Goal: Transaction & Acquisition: Register for event/course

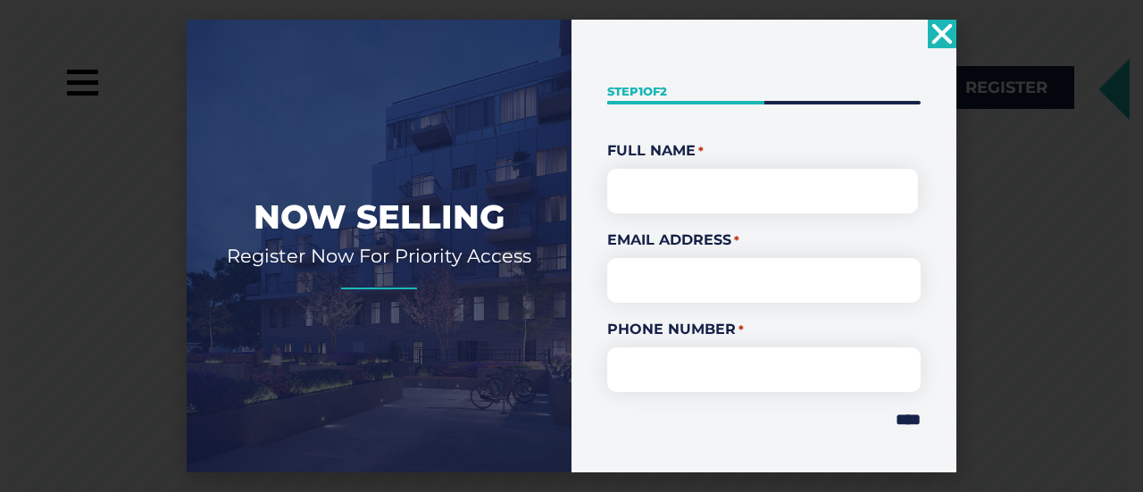
click at [935, 35] on icon "Close" at bounding box center [941, 34] width 29 height 29
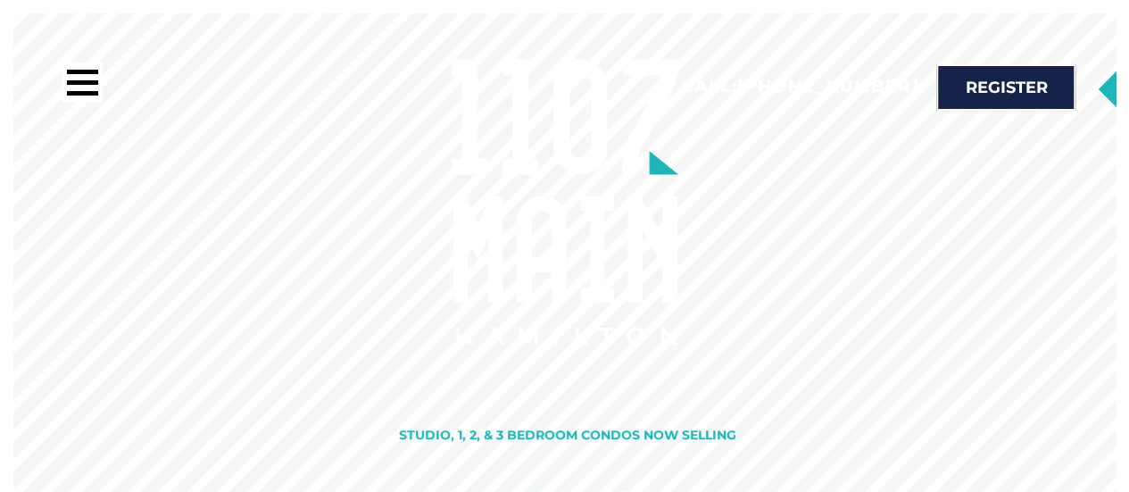
drag, startPoint x: 675, startPoint y: 236, endPoint x: 657, endPoint y: 287, distance: 53.9
click at [659, 287] on img at bounding box center [564, 201] width 229 height 288
drag, startPoint x: 814, startPoint y: 272, endPoint x: 664, endPoint y: 272, distance: 150.0
click at [664, 272] on rs-slide "See Hamilton In A New Light Studio, 1, 2, & 3 Bedroom Condos Now Selling" at bounding box center [564, 259] width 1129 height 492
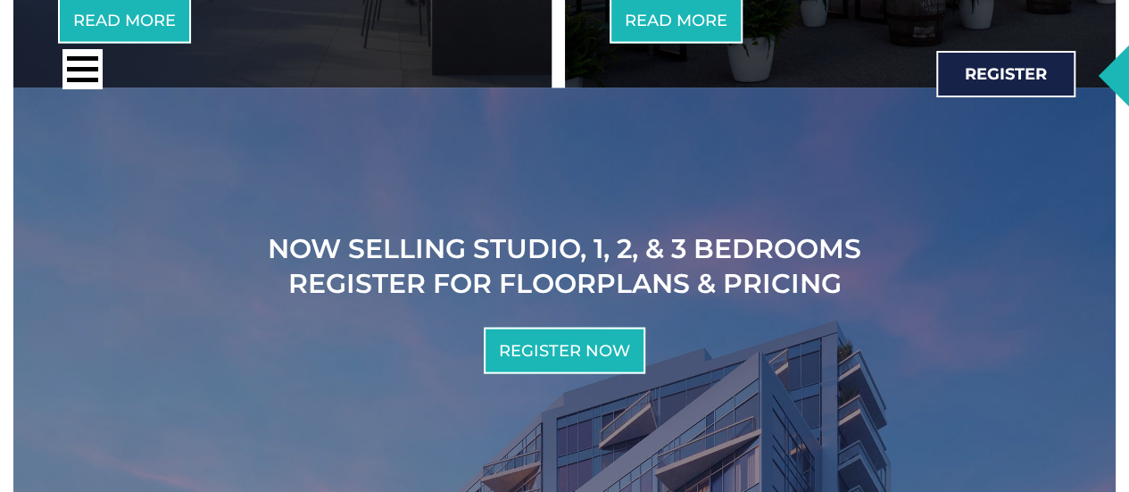
scroll to position [1874, 0]
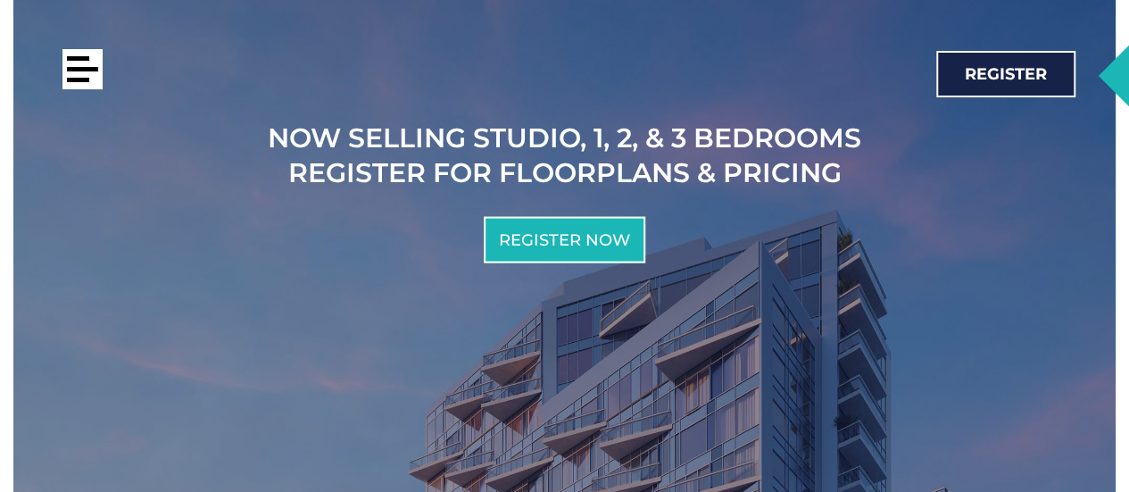
click at [83, 71] on div at bounding box center [82, 69] width 31 height 4
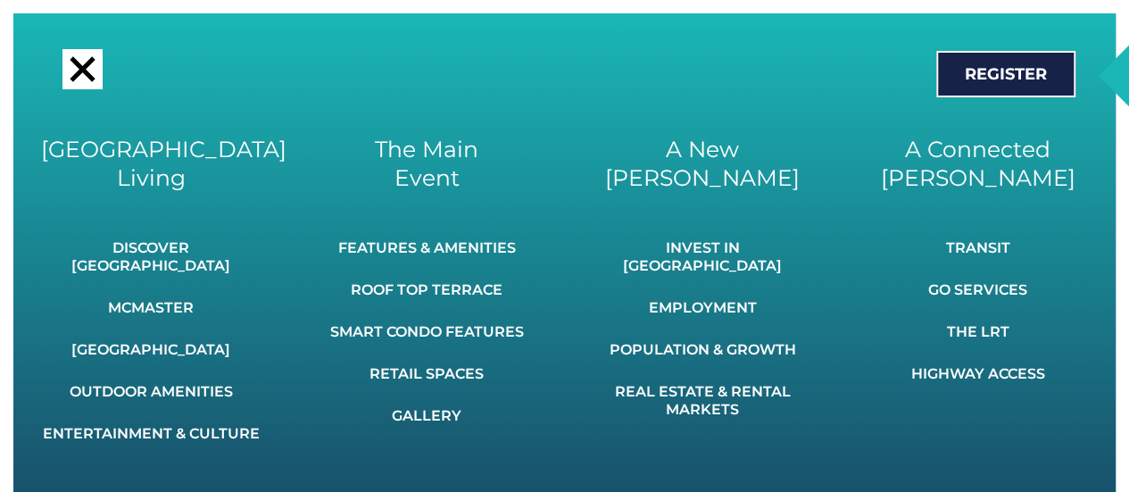
click at [77, 71] on div at bounding box center [82, 68] width 25 height 25
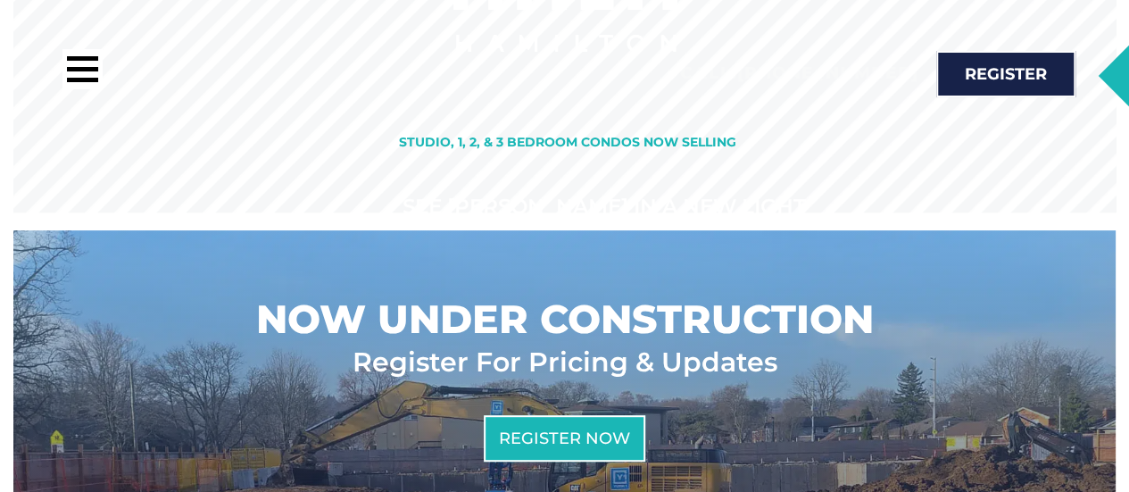
scroll to position [0, 0]
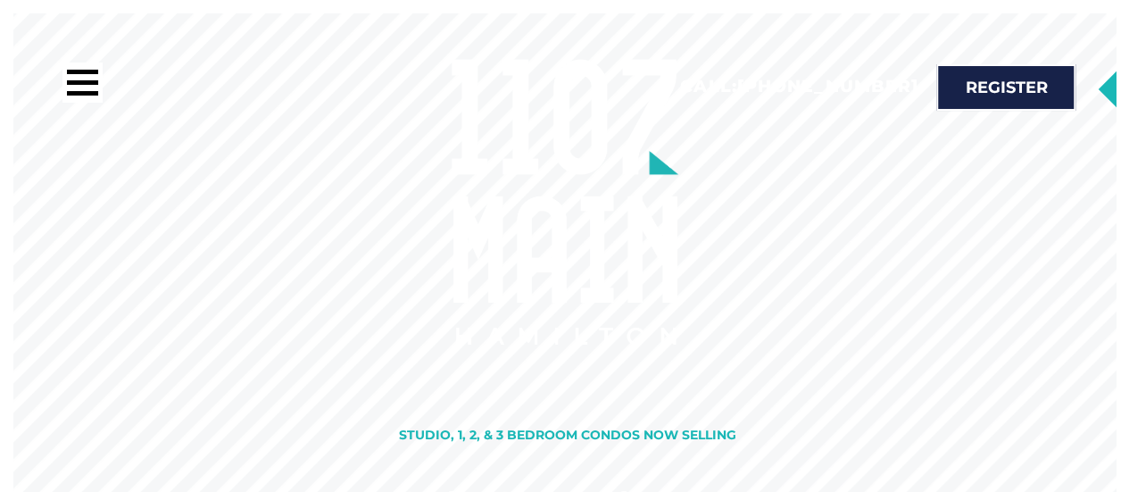
click at [526, 185] on img at bounding box center [564, 201] width 229 height 288
click at [539, 436] on rs-layer "Studio, 1, 2, & 3 Bedroom Condos Now Selling" at bounding box center [567, 434] width 337 height 12
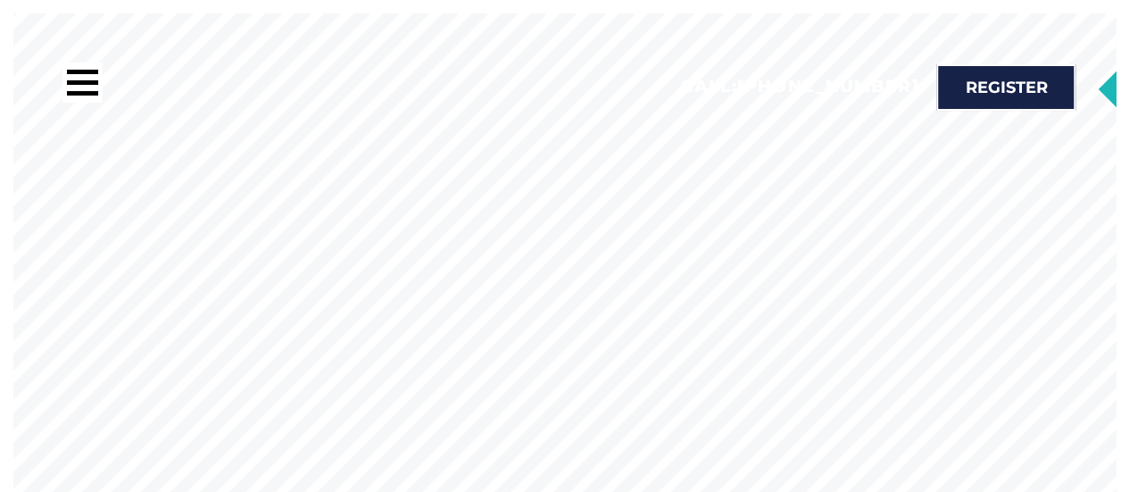
drag, startPoint x: 489, startPoint y: 258, endPoint x: 464, endPoint y: 258, distance: 25.0
click at [464, 258] on rs-slide at bounding box center [564, 259] width 1129 height 492
drag, startPoint x: 550, startPoint y: 242, endPoint x: 402, endPoint y: 297, distance: 158.2
click at [390, 295] on rs-slide at bounding box center [564, 259] width 1129 height 492
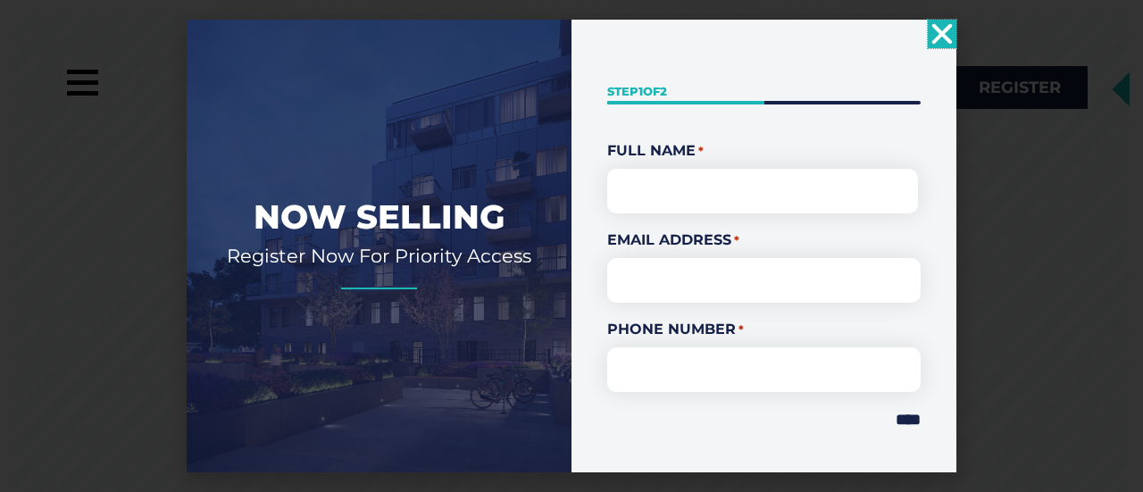
click at [493, 262] on h2 "Register Now For Priority Access" at bounding box center [378, 256] width 331 height 24
click at [957, 33] on div "Now Selling Register Now For Priority Access " * " indicates required fields St…" at bounding box center [571, 246] width 1143 height 492
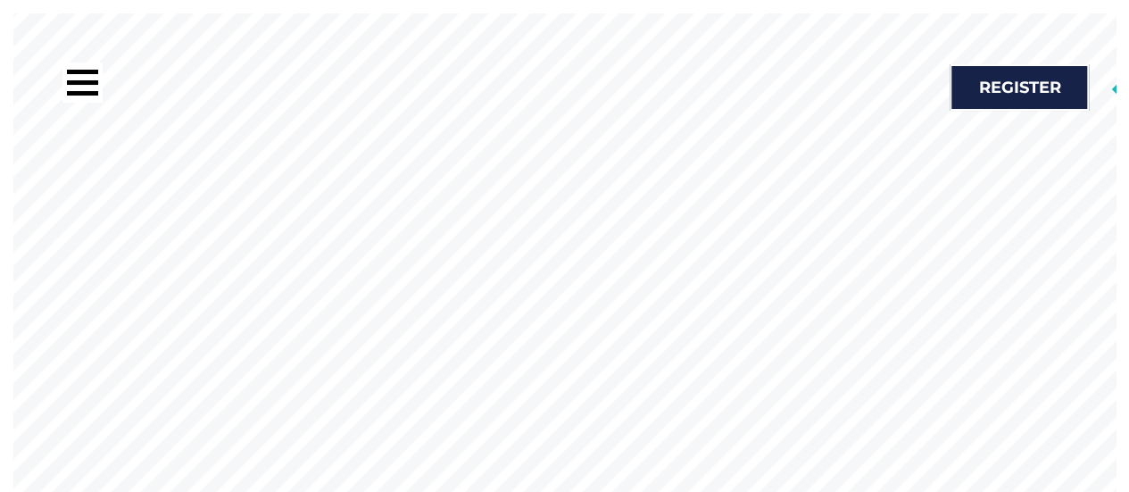
click at [489, 222] on rs-slide at bounding box center [564, 259] width 1129 height 492
